Goal: Navigation & Orientation: Find specific page/section

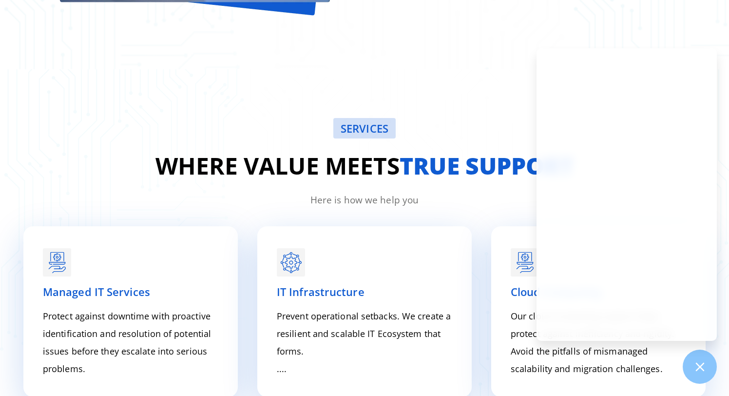
scroll to position [1193, 0]
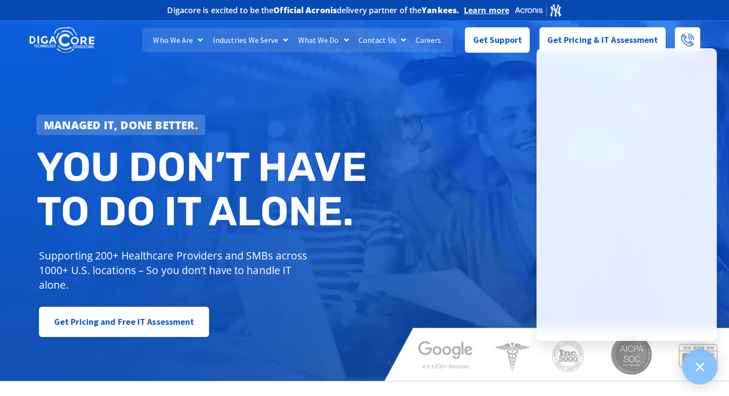
click at [714, 373] on div at bounding box center [701, 367] width 36 height 36
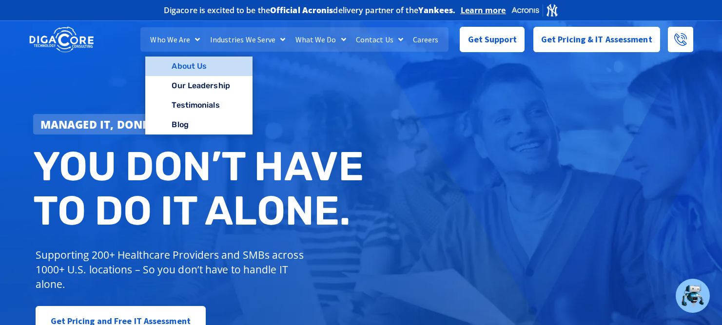
click at [197, 69] on link "About Us" at bounding box center [198, 67] width 107 height 20
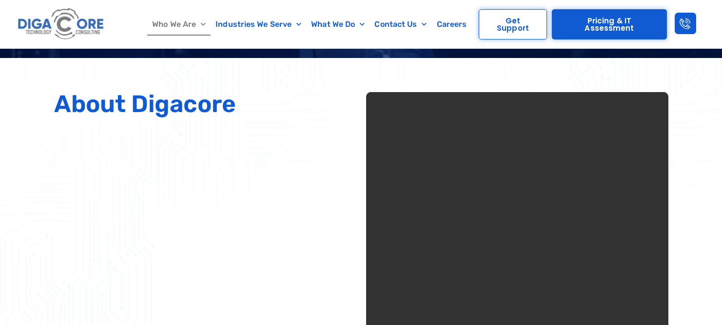
scroll to position [224, 0]
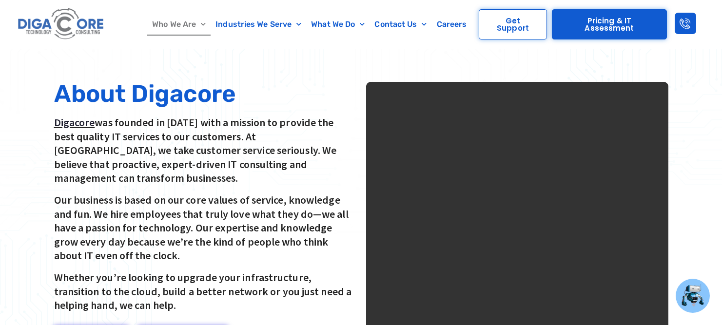
click at [507, 219] on video at bounding box center [517, 233] width 302 height 302
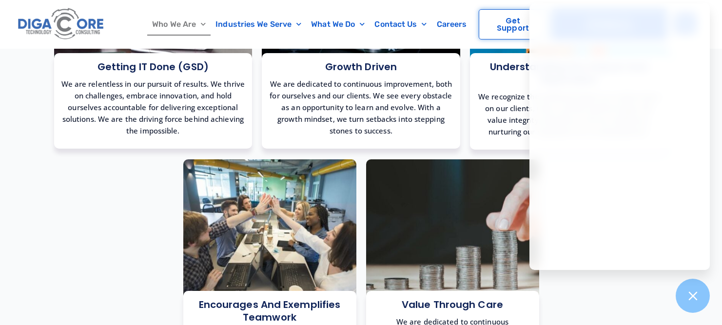
scroll to position [723, 0]
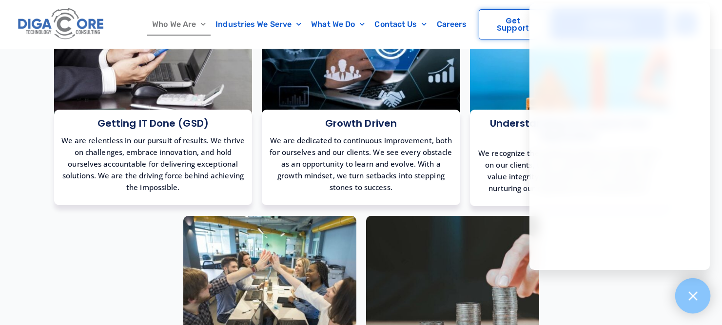
click at [696, 293] on icon at bounding box center [692, 296] width 9 height 9
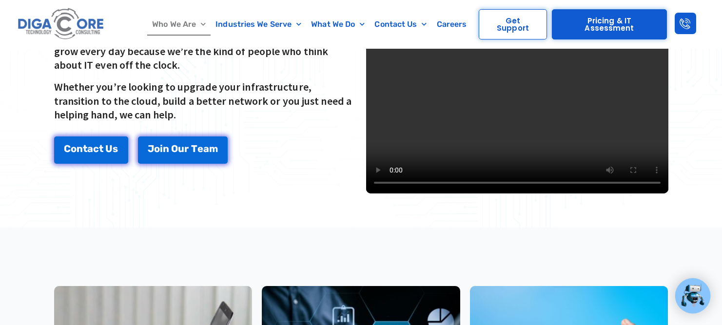
scroll to position [0, 0]
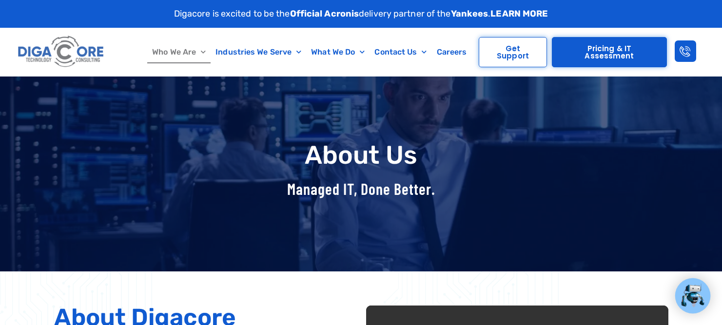
click at [74, 56] on img at bounding box center [61, 52] width 91 height 39
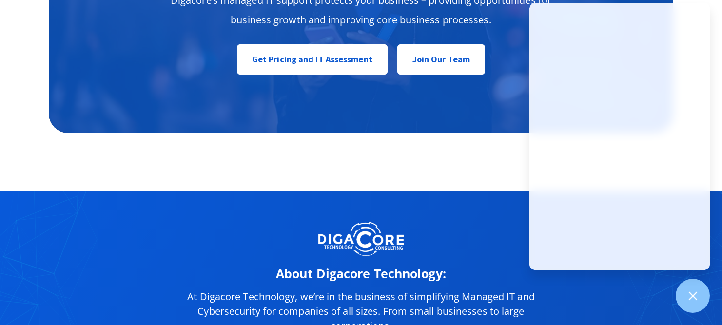
scroll to position [4822, 0]
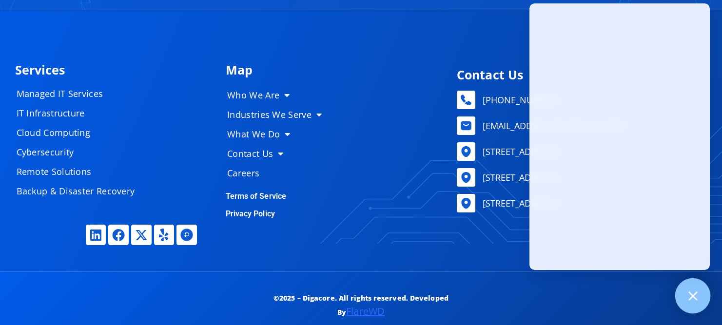
click at [691, 306] on div at bounding box center [693, 296] width 36 height 36
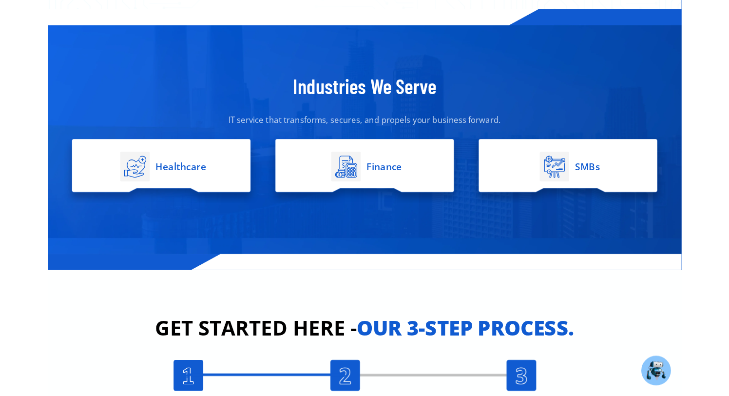
scroll to position [1846, 0]
